Goal: Task Accomplishment & Management: Manage account settings

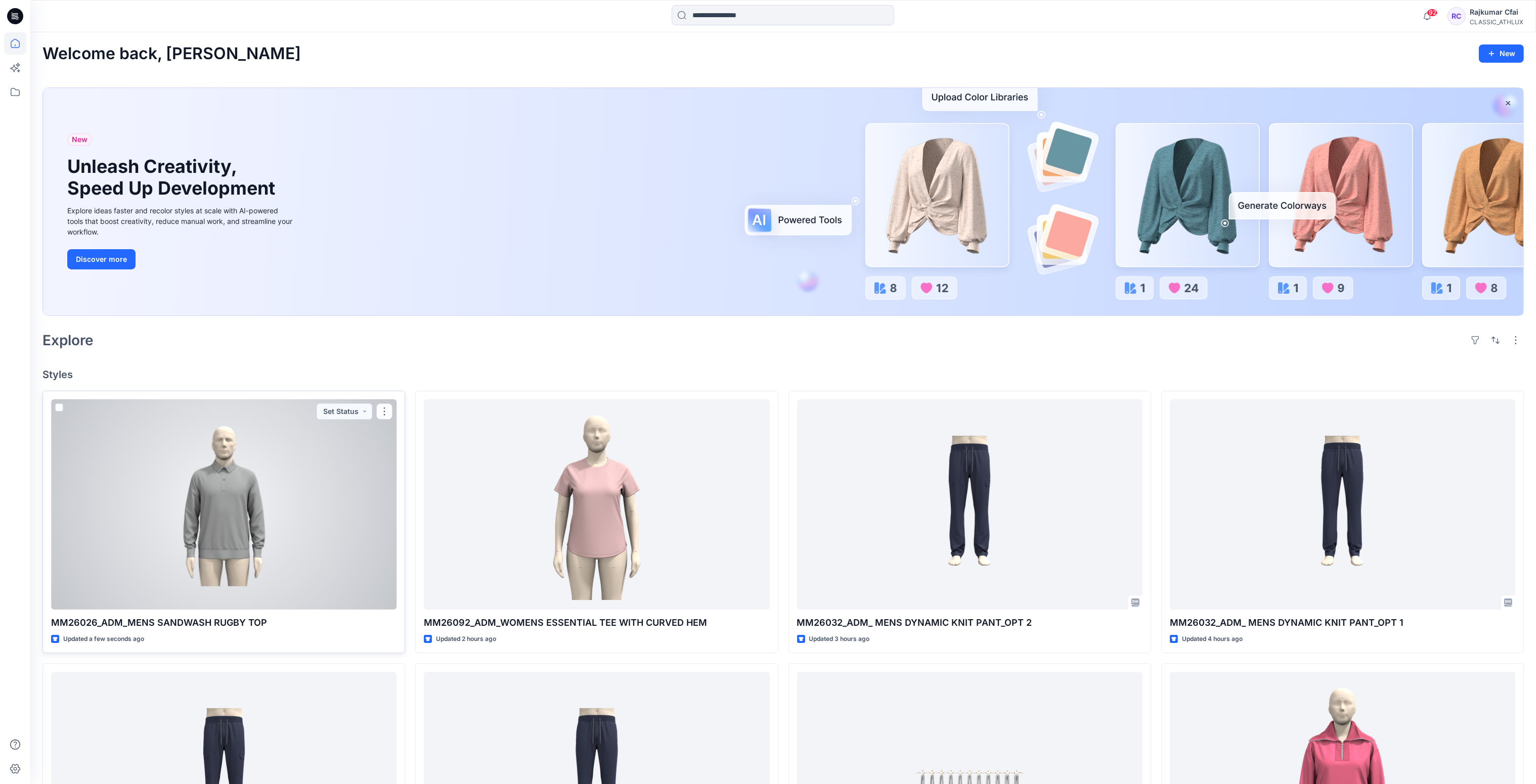
click at [333, 516] on div at bounding box center [223, 504] width 345 height 211
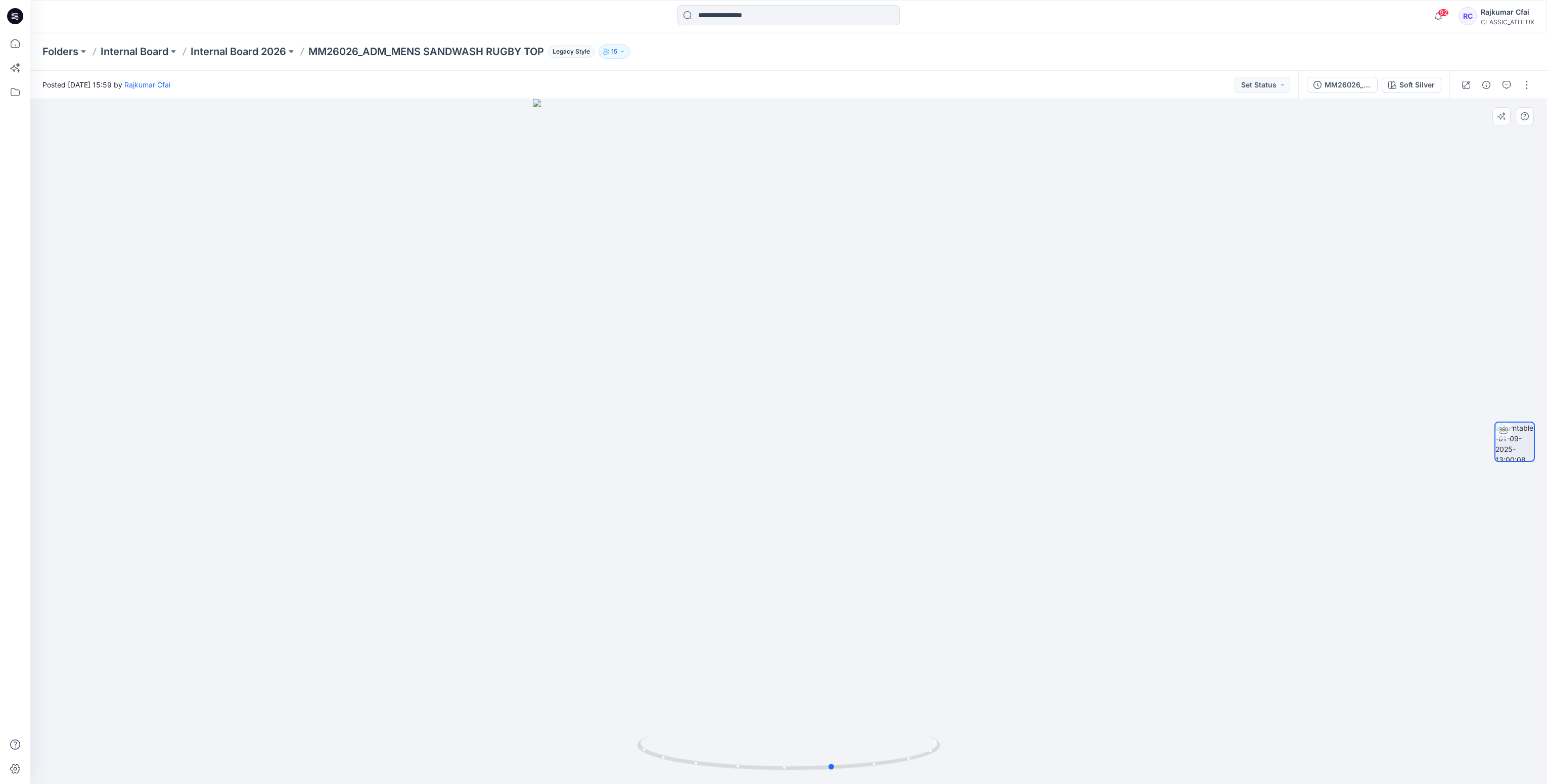
drag, startPoint x: 846, startPoint y: 772, endPoint x: 847, endPoint y: 578, distance: 194.0
click at [587, 780] on div at bounding box center [789, 441] width 1517 height 685
click at [1481, 87] on button "button" at bounding box center [1486, 85] width 16 height 16
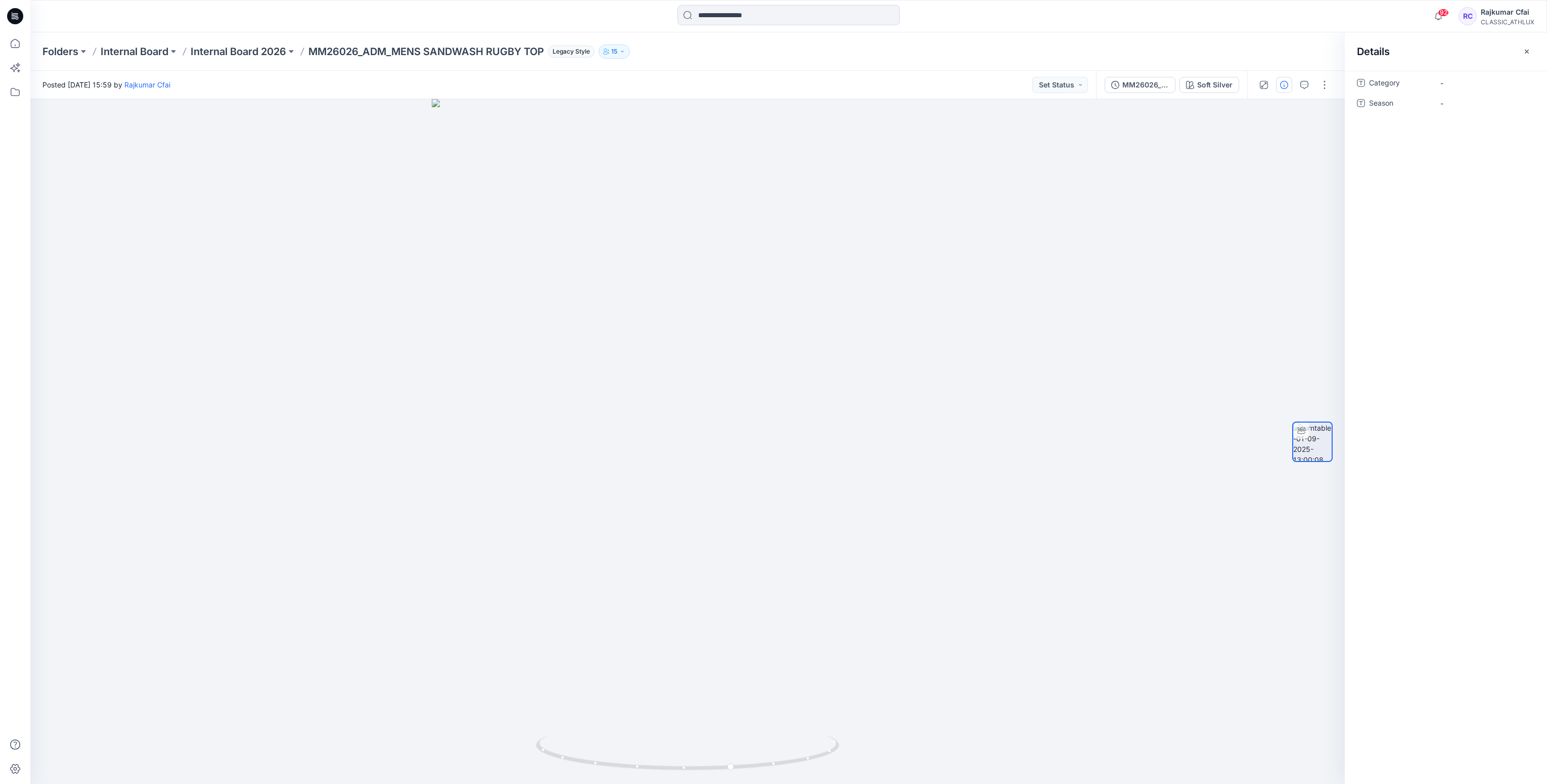
click at [1475, 91] on div "Category - Season -" at bounding box center [1446, 99] width 178 height 48
click at [1472, 86] on span "-" at bounding box center [1484, 83] width 88 height 11
type textarea "**********"
click at [1450, 102] on span "-" at bounding box center [1484, 103] width 88 height 11
type textarea "*******"
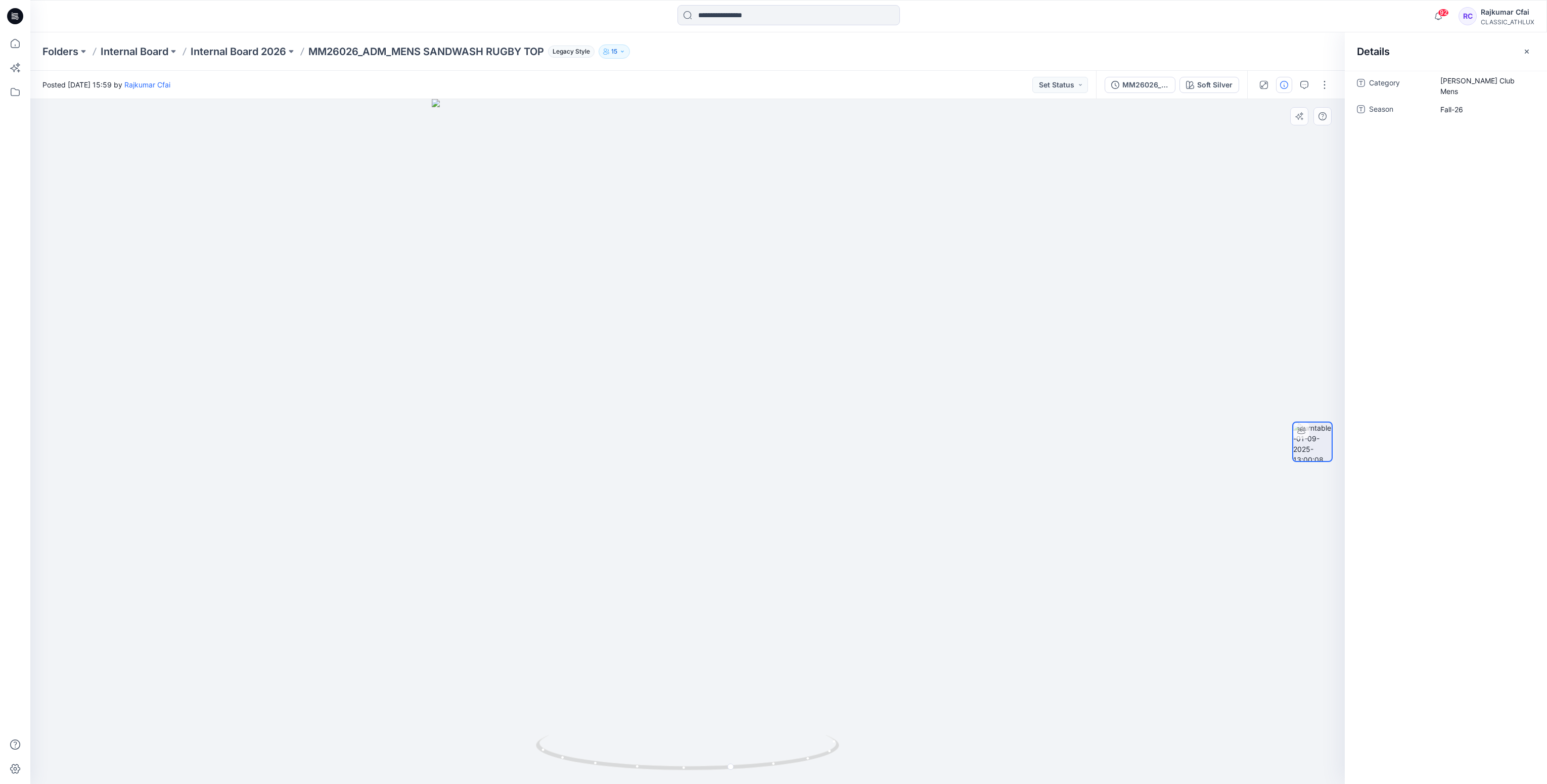
drag, startPoint x: 1456, startPoint y: 151, endPoint x: 820, endPoint y: 148, distance: 636.0
click at [1454, 151] on div "Category [PERSON_NAME] Club Mens Season Fall-26" at bounding box center [1445, 427] width 202 height 713
click at [1080, 84] on button "Set Status" at bounding box center [1060, 85] width 55 height 16
click at [1053, 197] on p "Designer Need To Review" at bounding box center [1045, 198] width 57 height 13
click at [1053, 193] on div at bounding box center [687, 441] width 1314 height 685
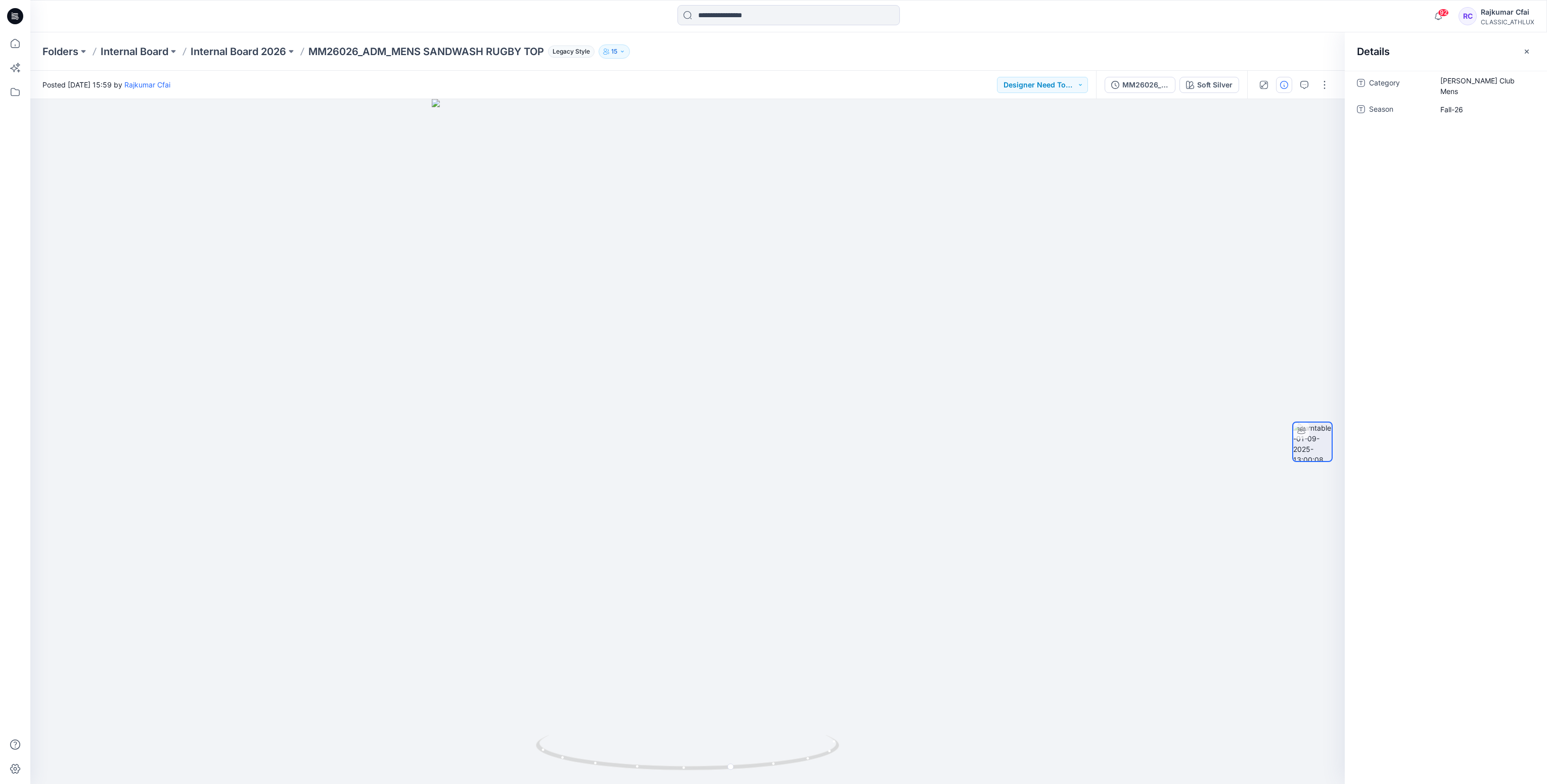
click at [17, 12] on icon at bounding box center [15, 16] width 16 height 16
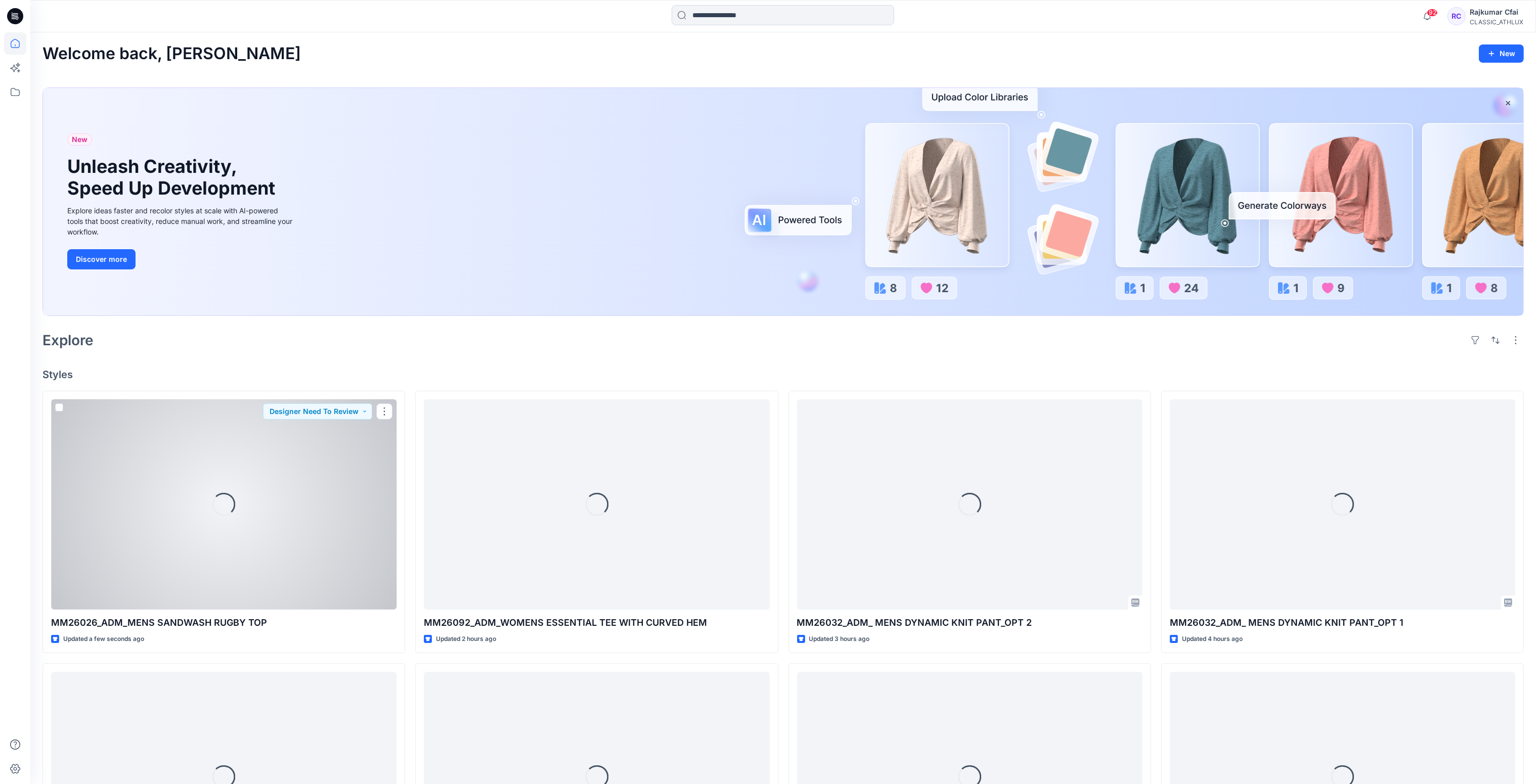
drag, startPoint x: 328, startPoint y: 489, endPoint x: 333, endPoint y: 469, distance: 20.6
click at [328, 489] on div "Loading..." at bounding box center [223, 504] width 345 height 211
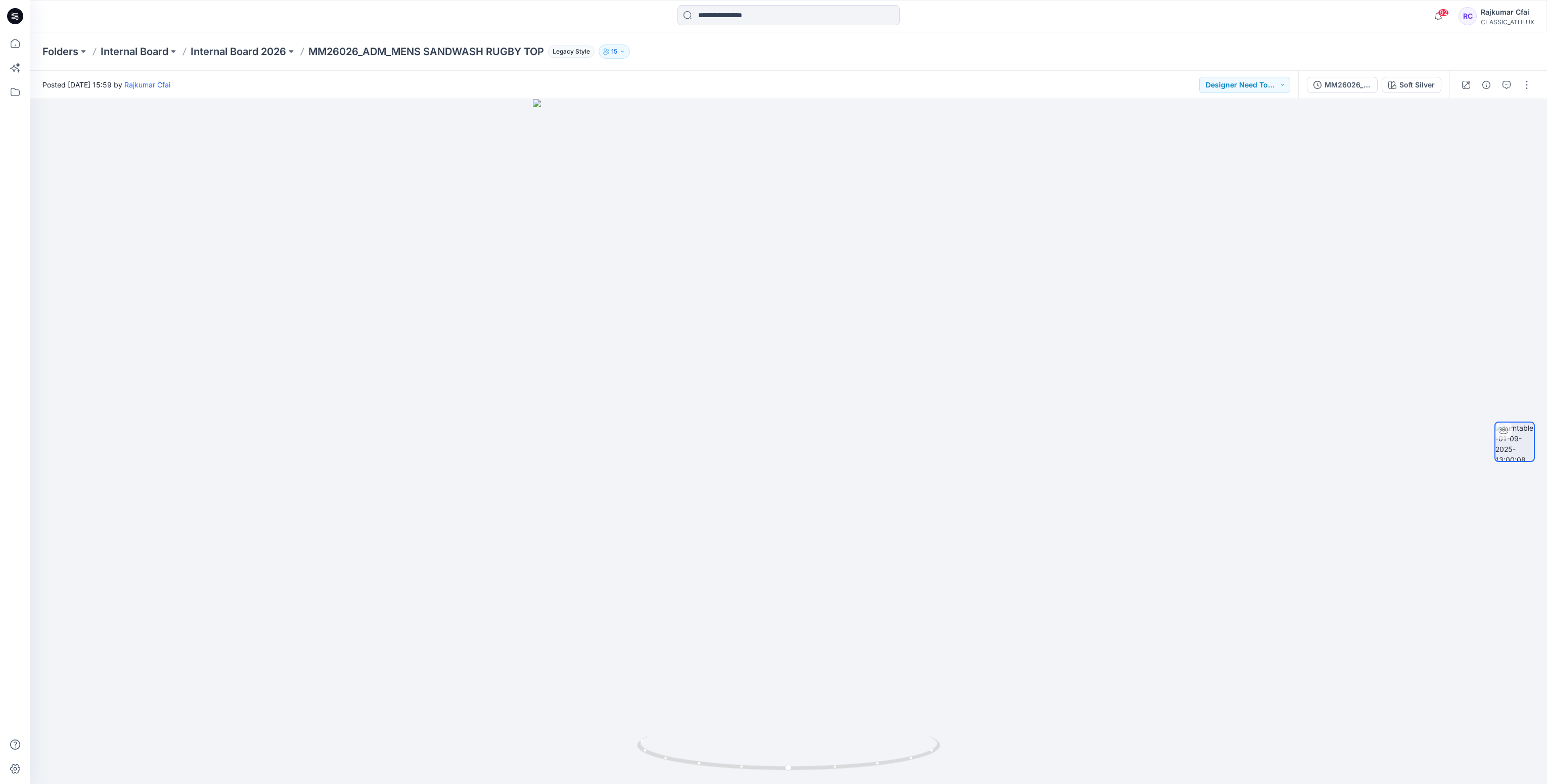
click at [16, 20] on icon at bounding box center [15, 16] width 16 height 16
